Goal: Transaction & Acquisition: Purchase product/service

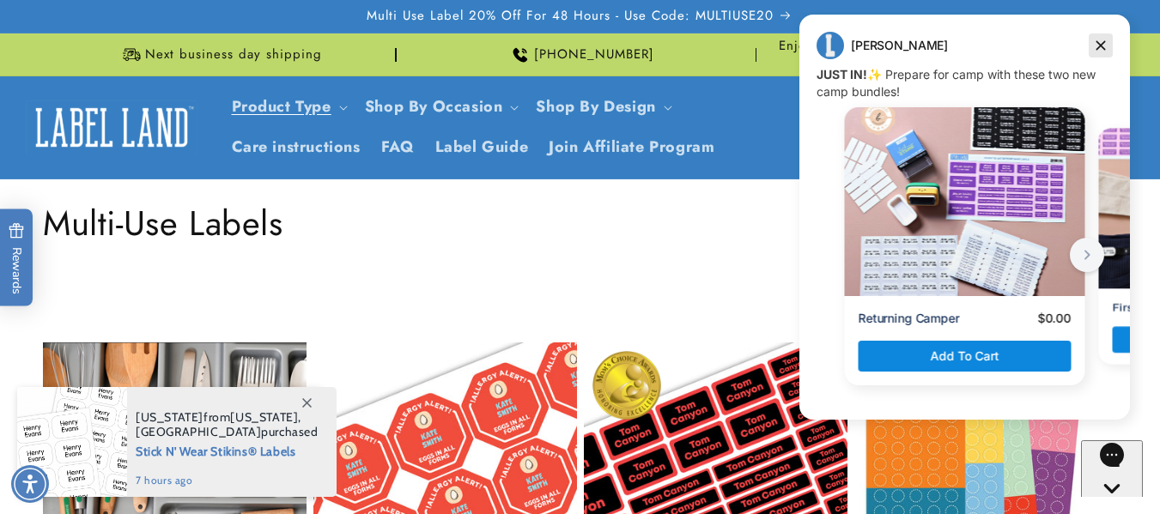
click at [1107, 45] on icon "Dismiss campaign" at bounding box center [1100, 45] width 17 height 21
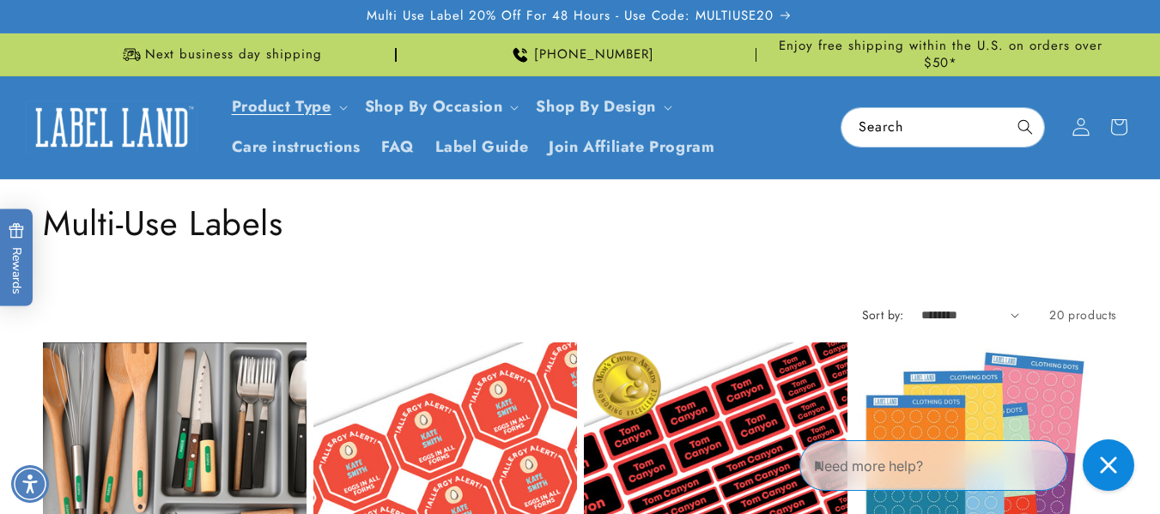
click at [1083, 130] on icon at bounding box center [1080, 127] width 18 height 18
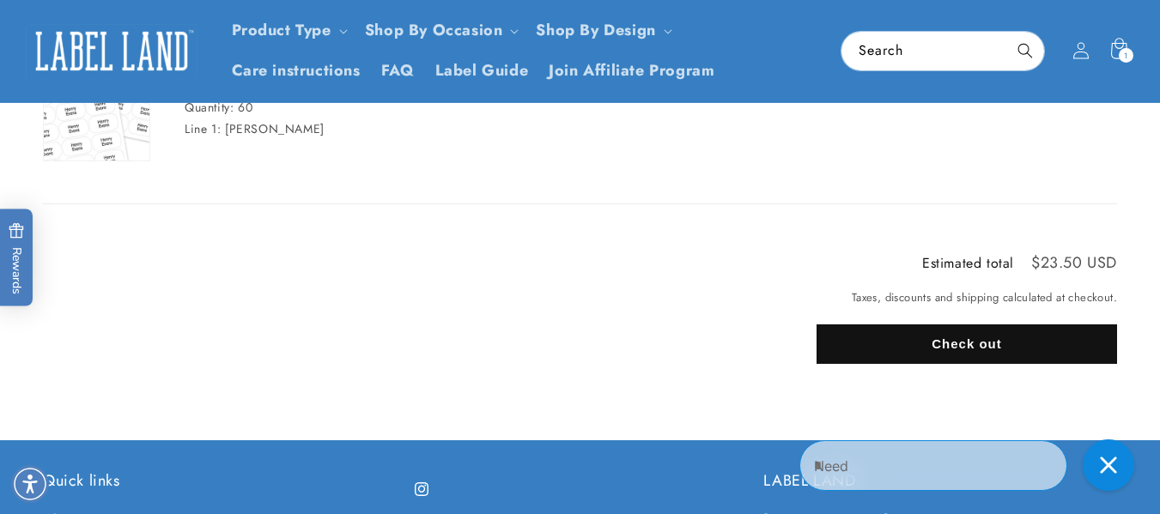
scroll to position [6, 0]
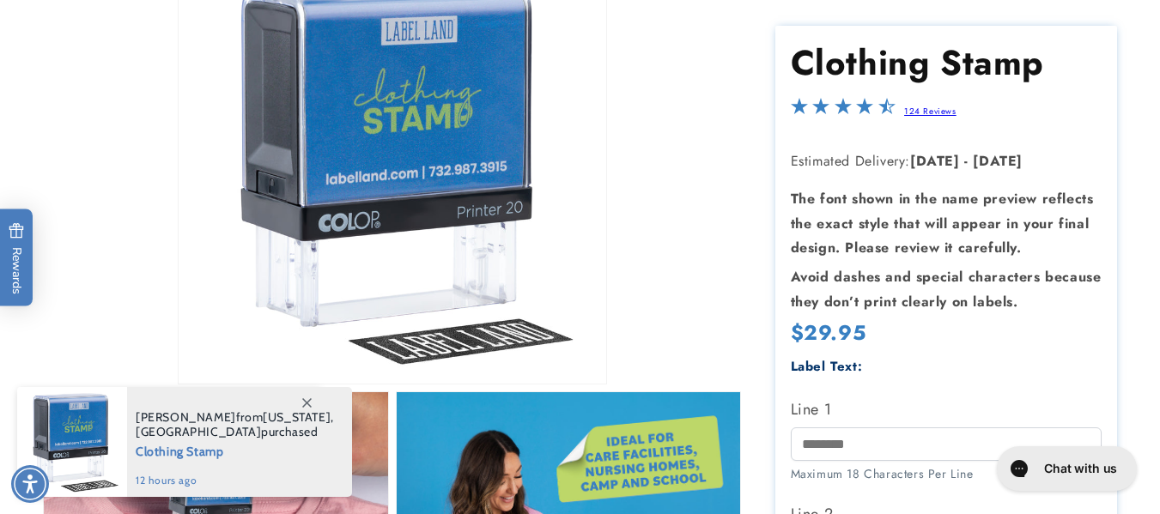
scroll to position [349, 0]
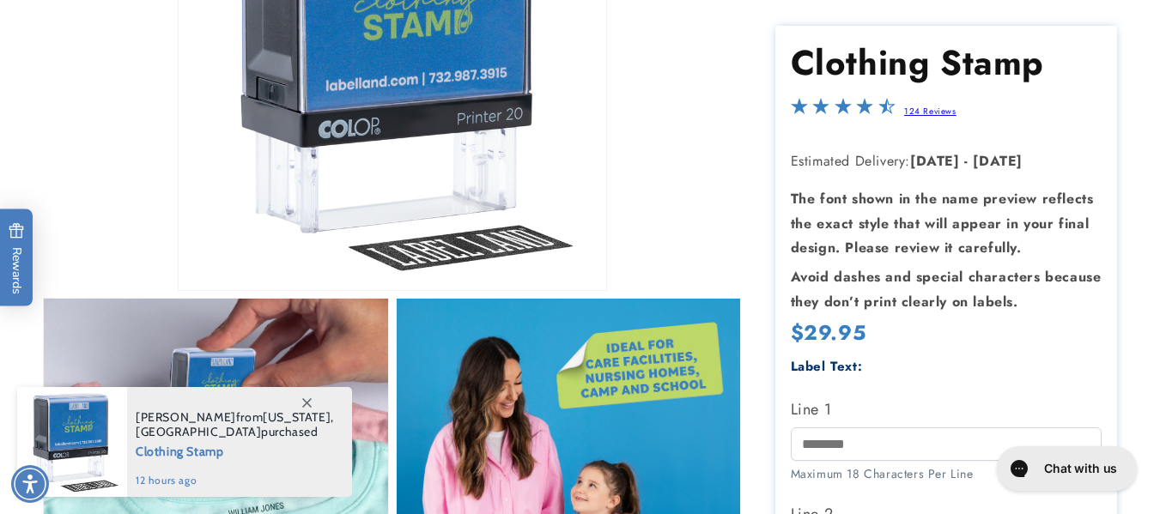
click at [933, 113] on link "124 Reviews" at bounding box center [930, 112] width 52 height 13
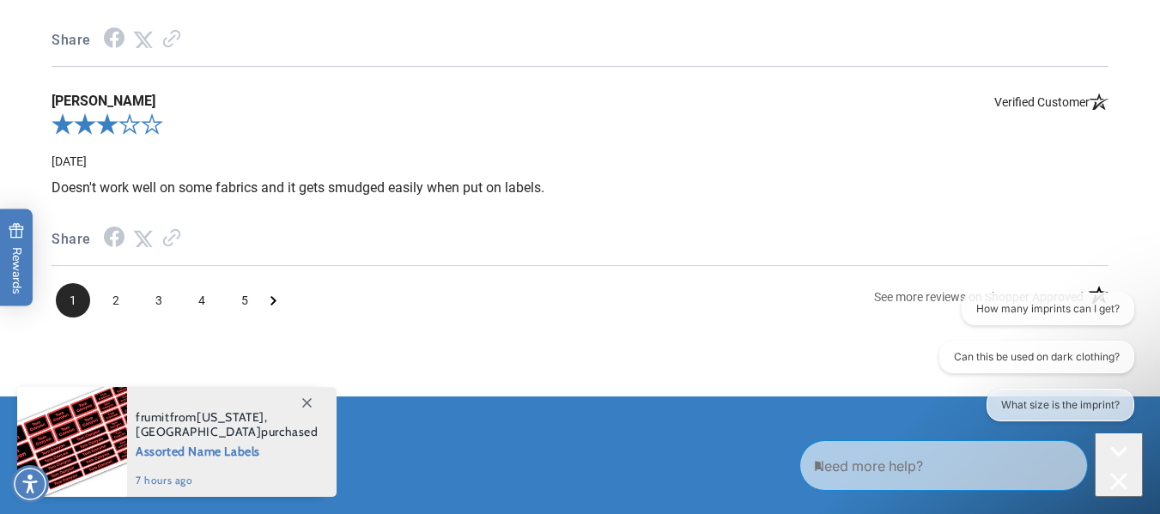
scroll to position [3311, 0]
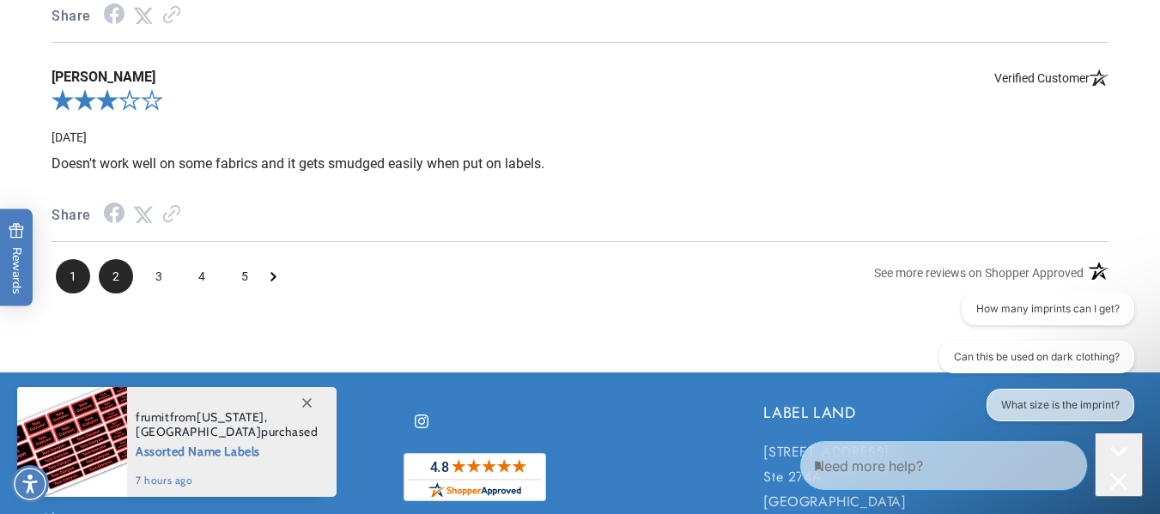
click at [118, 284] on span "2" at bounding box center [116, 276] width 34 height 34
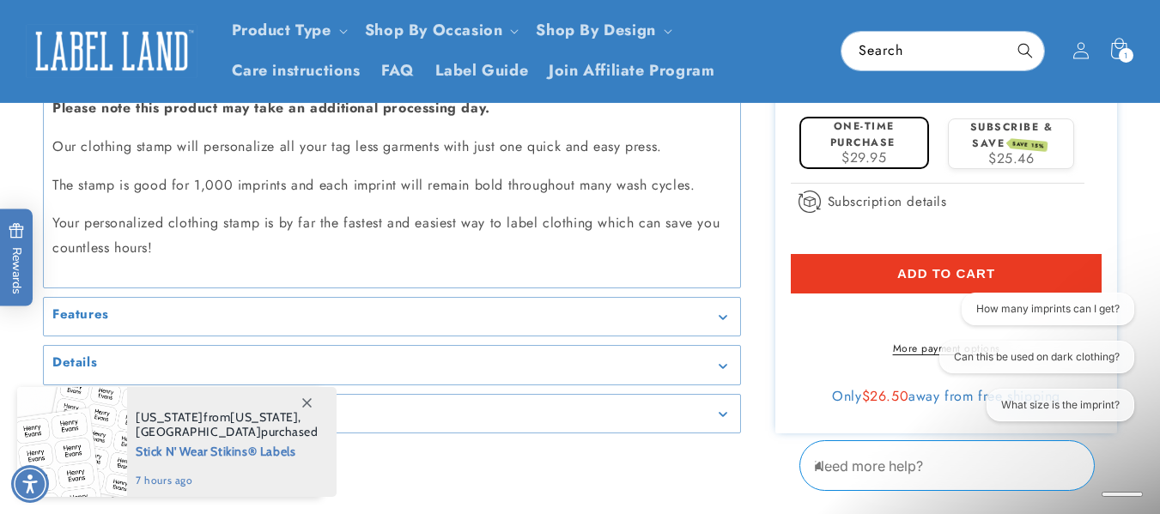
scroll to position [1332, 0]
